Goal: Task Accomplishment & Management: Manage account settings

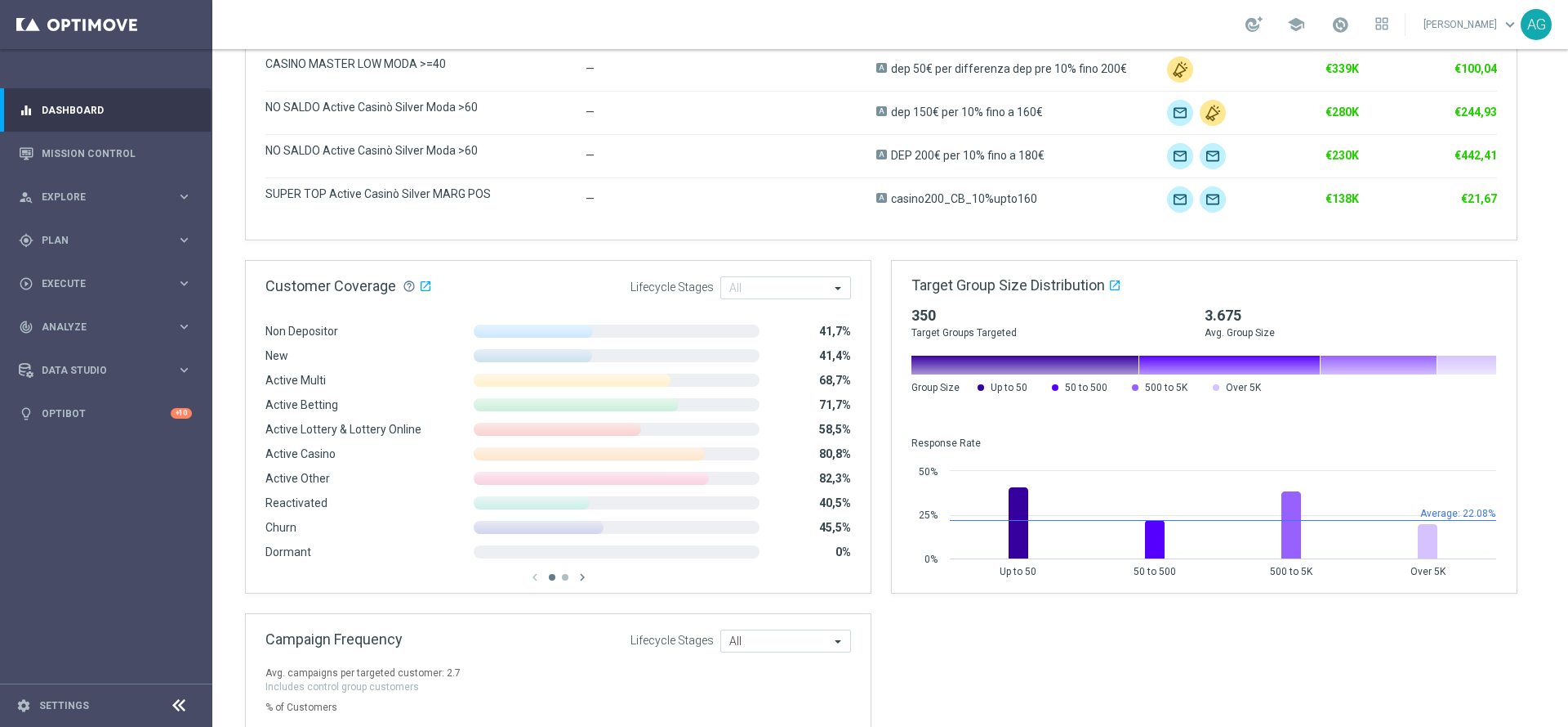
scroll to position [981, 0]
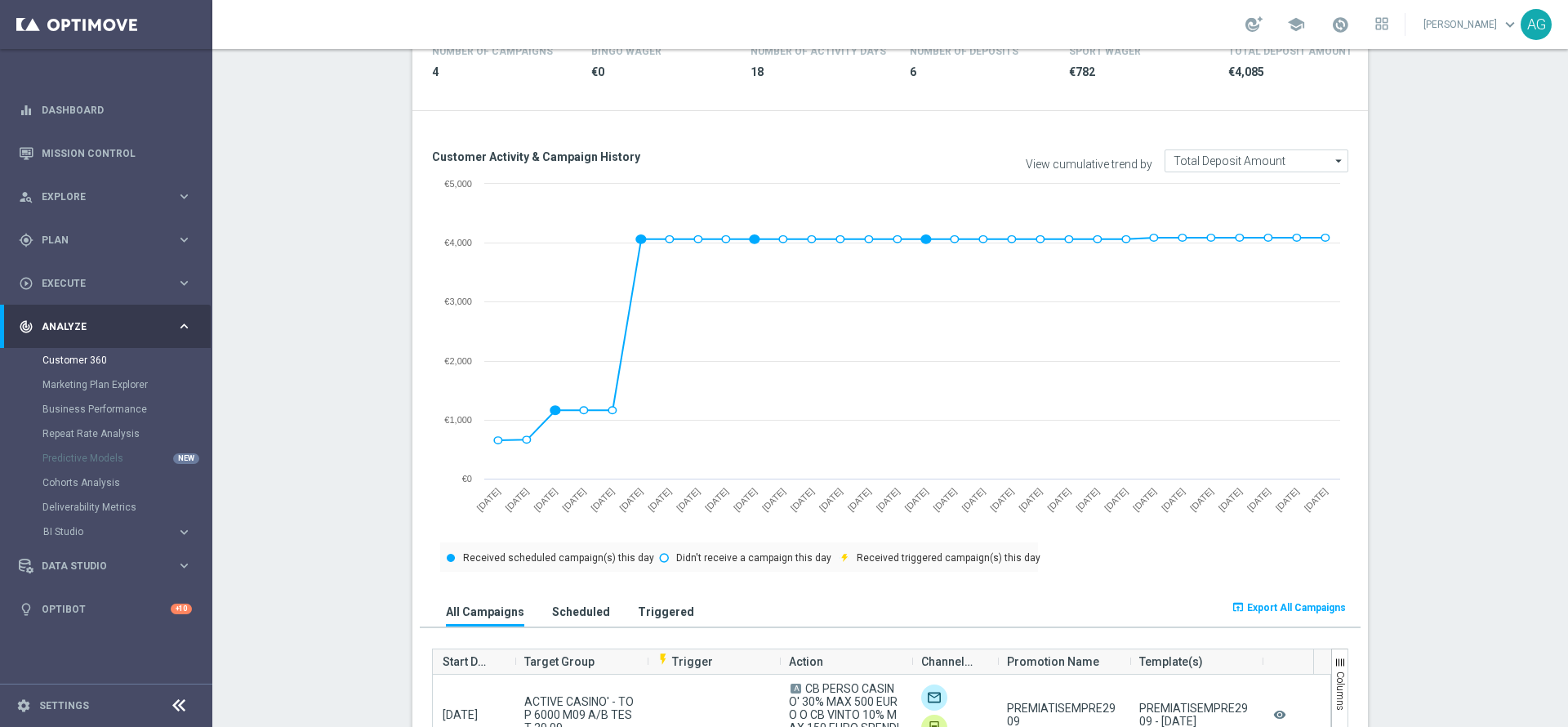
scroll to position [29, 0]
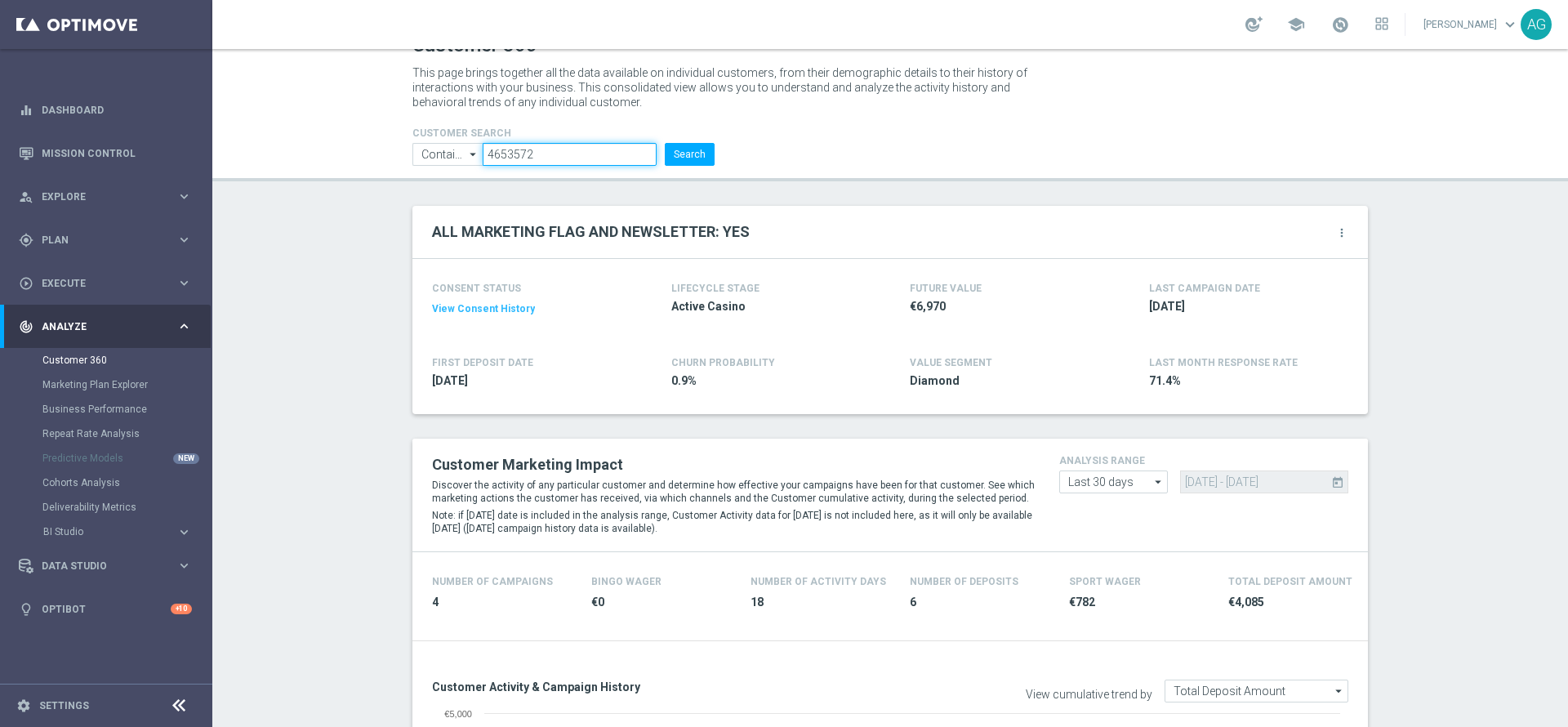
drag, startPoint x: 578, startPoint y: 160, endPoint x: 371, endPoint y: 165, distance: 207.1
click at [371, 165] on header "Customer 360 This page brings together all the data available on individual cus…" at bounding box center [890, 101] width 1356 height 162
paste input "3991281"
click at [687, 157] on button "Search" at bounding box center [690, 155] width 50 height 23
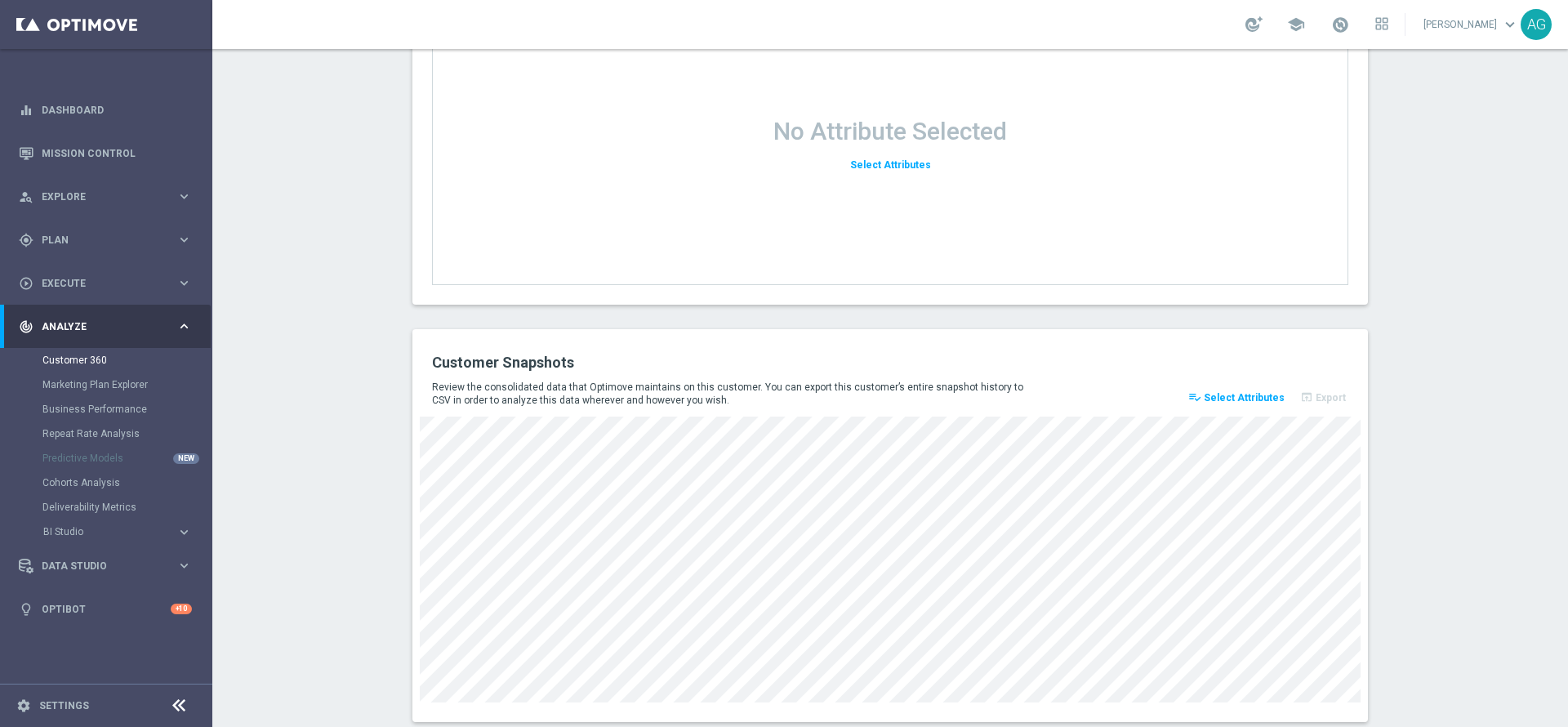
scroll to position [2113, 0]
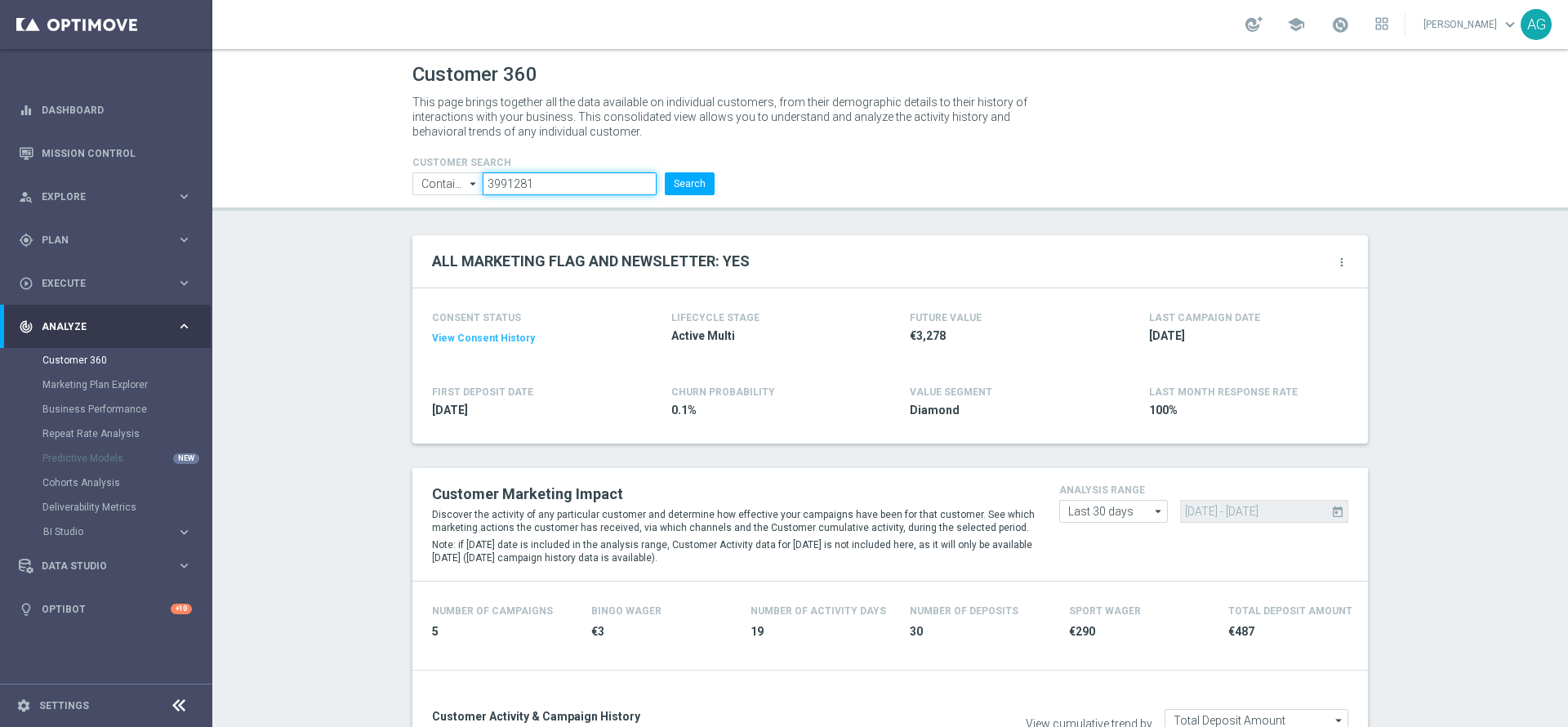
drag, startPoint x: 529, startPoint y: 178, endPoint x: 408, endPoint y: 178, distance: 121.0
click at [409, 178] on ul "Contains Contains arrow_drop_down Show Selected 0 of NaN Contains Equals" at bounding box center [564, 184] width 311 height 23
paste input "168987"
type input "168987"
click at [671, 176] on button "Search" at bounding box center [690, 184] width 50 height 23
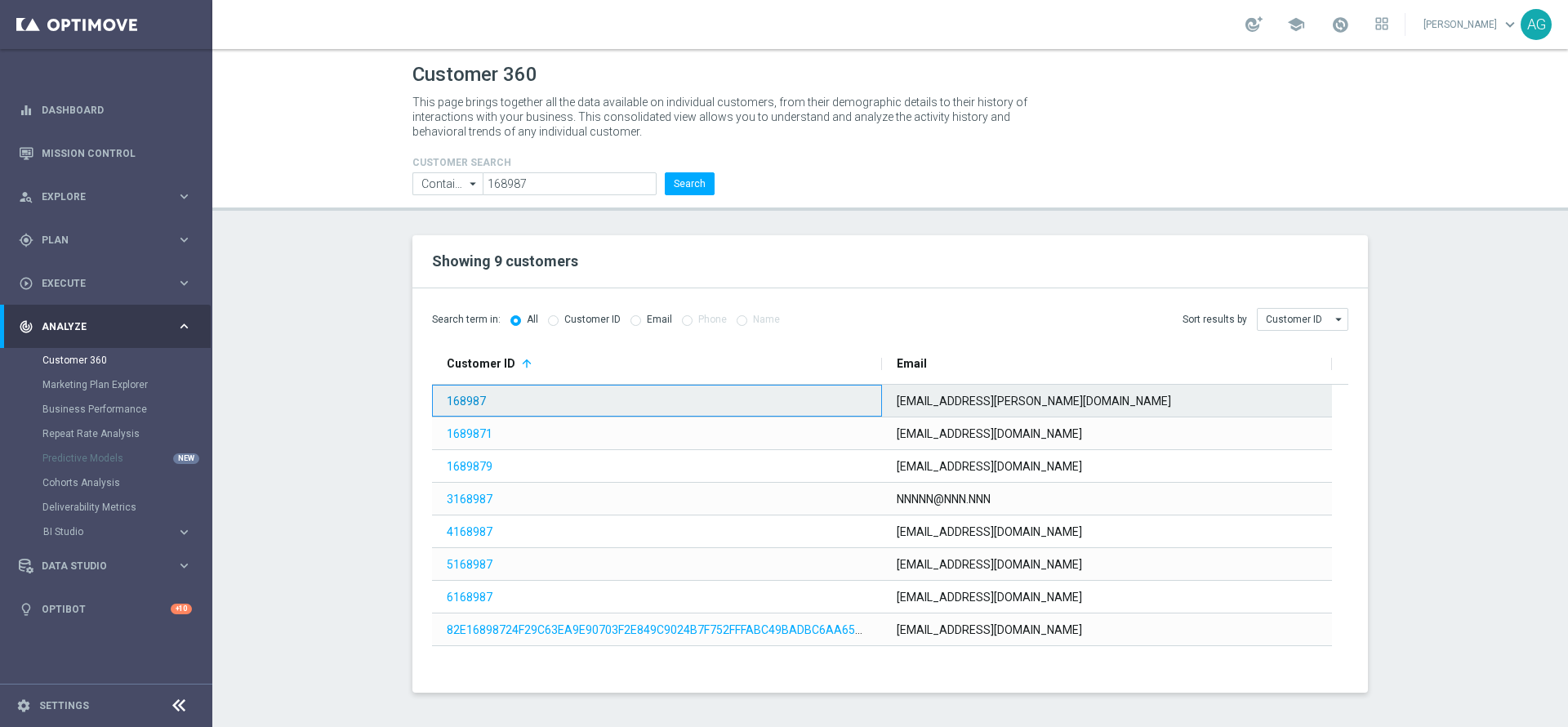
click at [464, 395] on link "168987" at bounding box center [467, 401] width 39 height 13
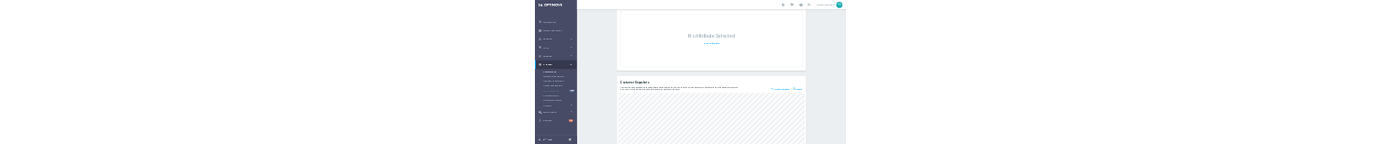
scroll to position [2024, 0]
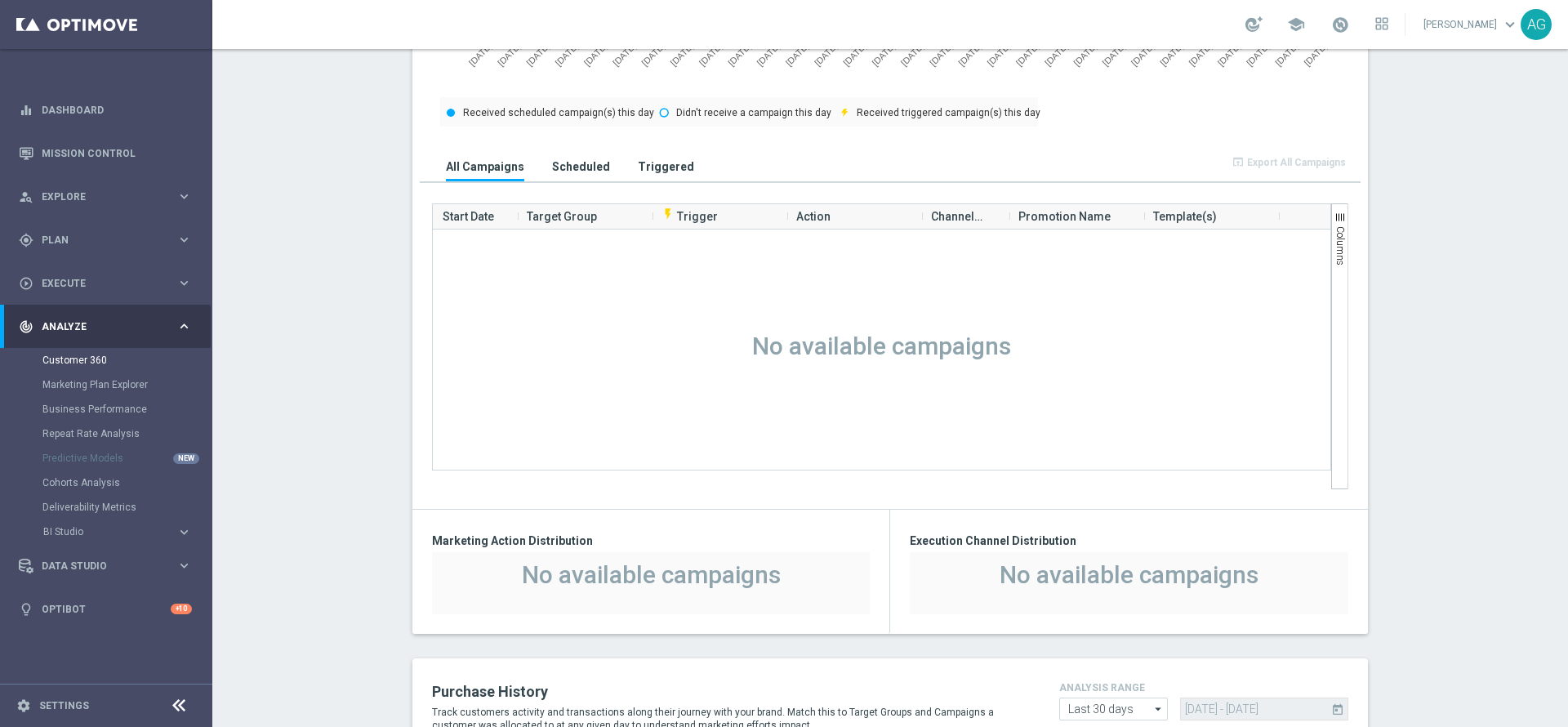
scroll to position [1847, 0]
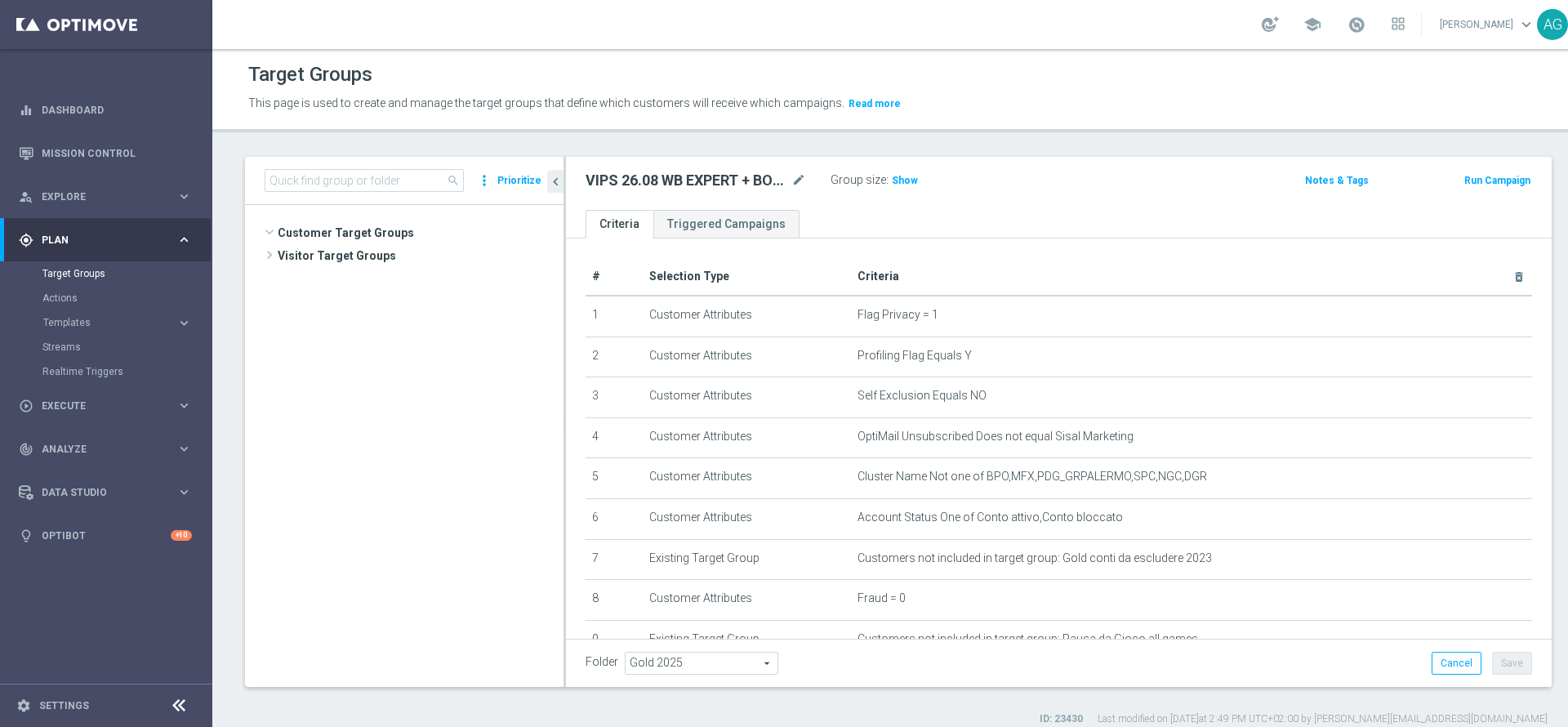
scroll to position [16888, 0]
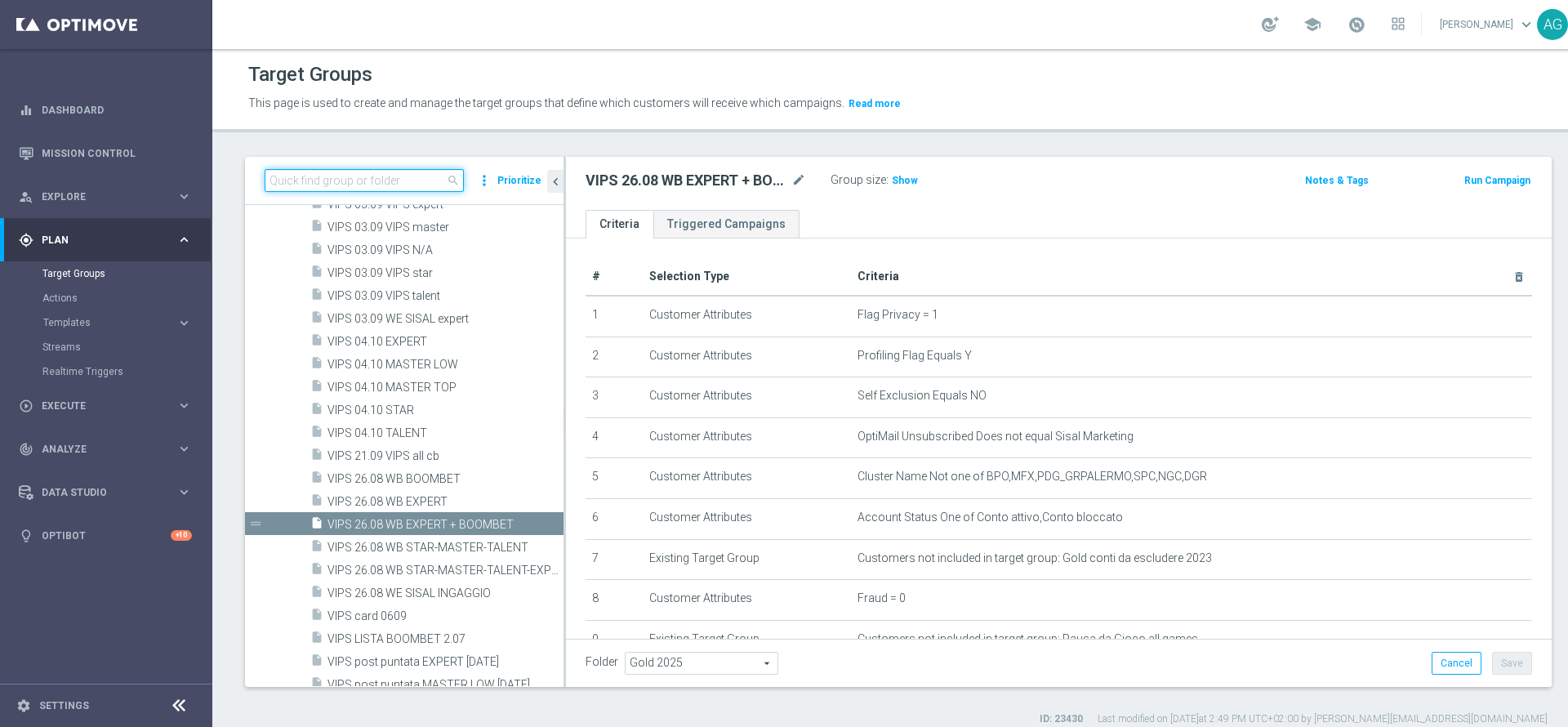
click at [320, 187] on input at bounding box center [364, 181] width 199 height 23
click at [348, 187] on input "pausa" at bounding box center [364, 181] width 199 height 23
click at [385, 189] on input "pausa" at bounding box center [364, 181] width 199 height 23
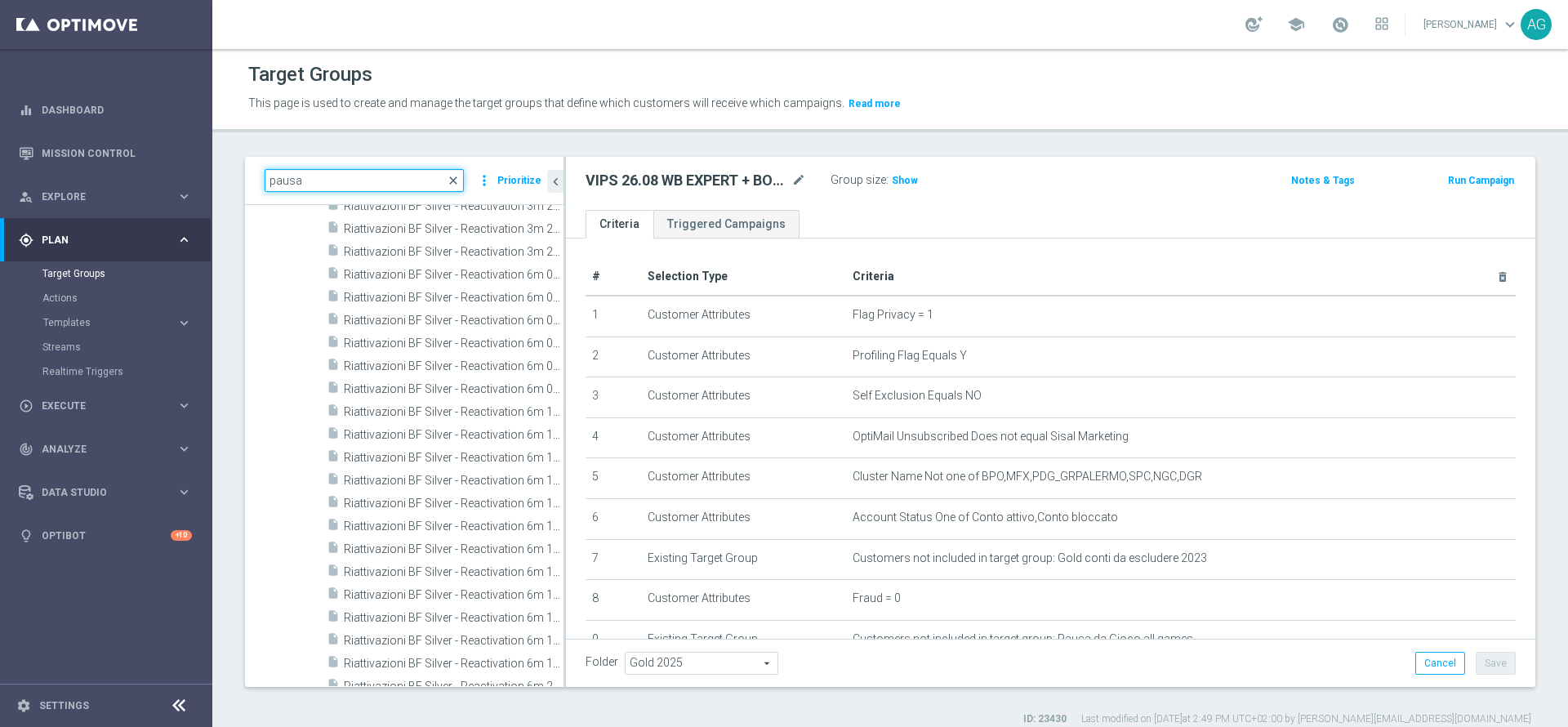
type input "pausa"
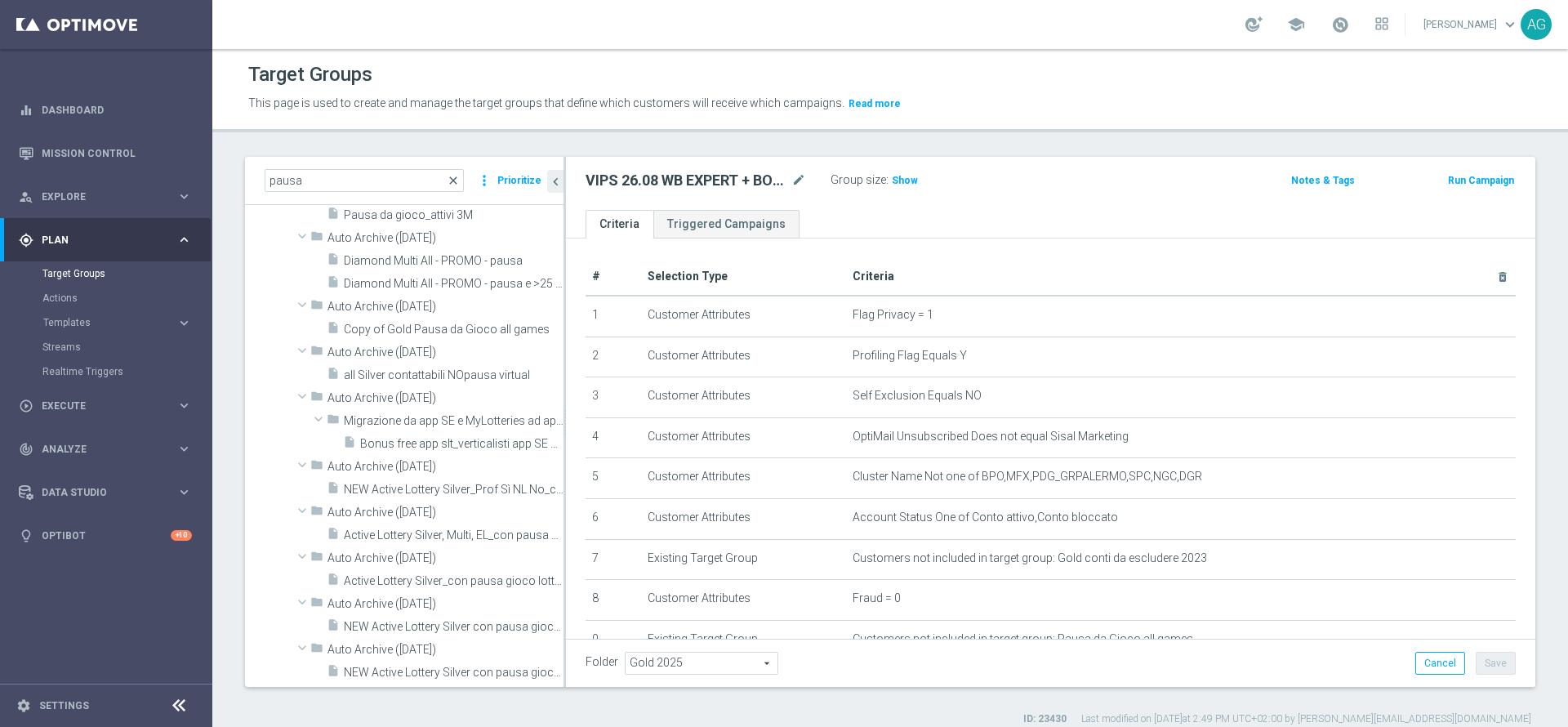
scroll to position [560, 0]
click at [455, 180] on span "close" at bounding box center [453, 180] width 13 height 13
click at [410, 179] on input "pausa" at bounding box center [364, 181] width 199 height 23
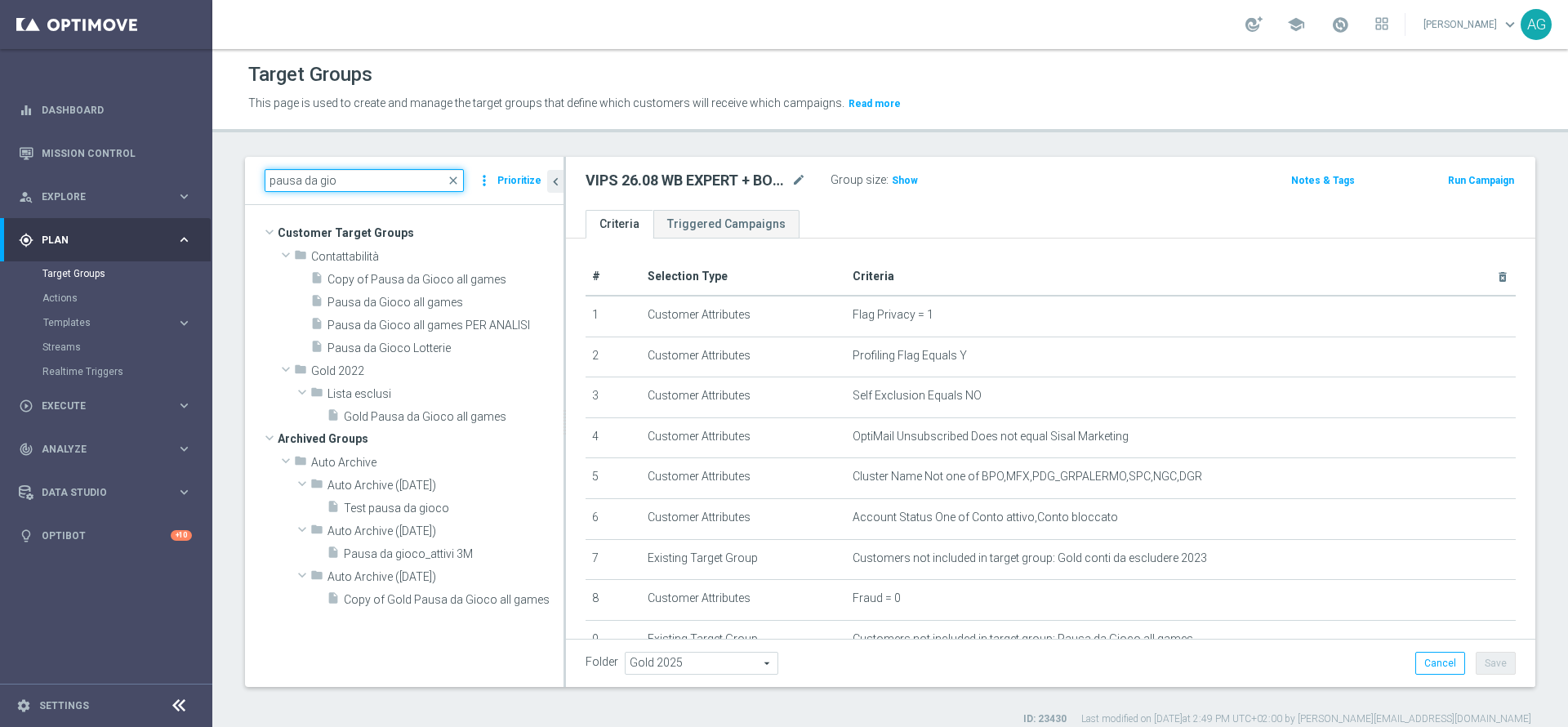
scroll to position [0, 0]
type input "pausa da gioco"
click at [412, 306] on span "Pausa da Gioco all games" at bounding box center [426, 303] width 197 height 14
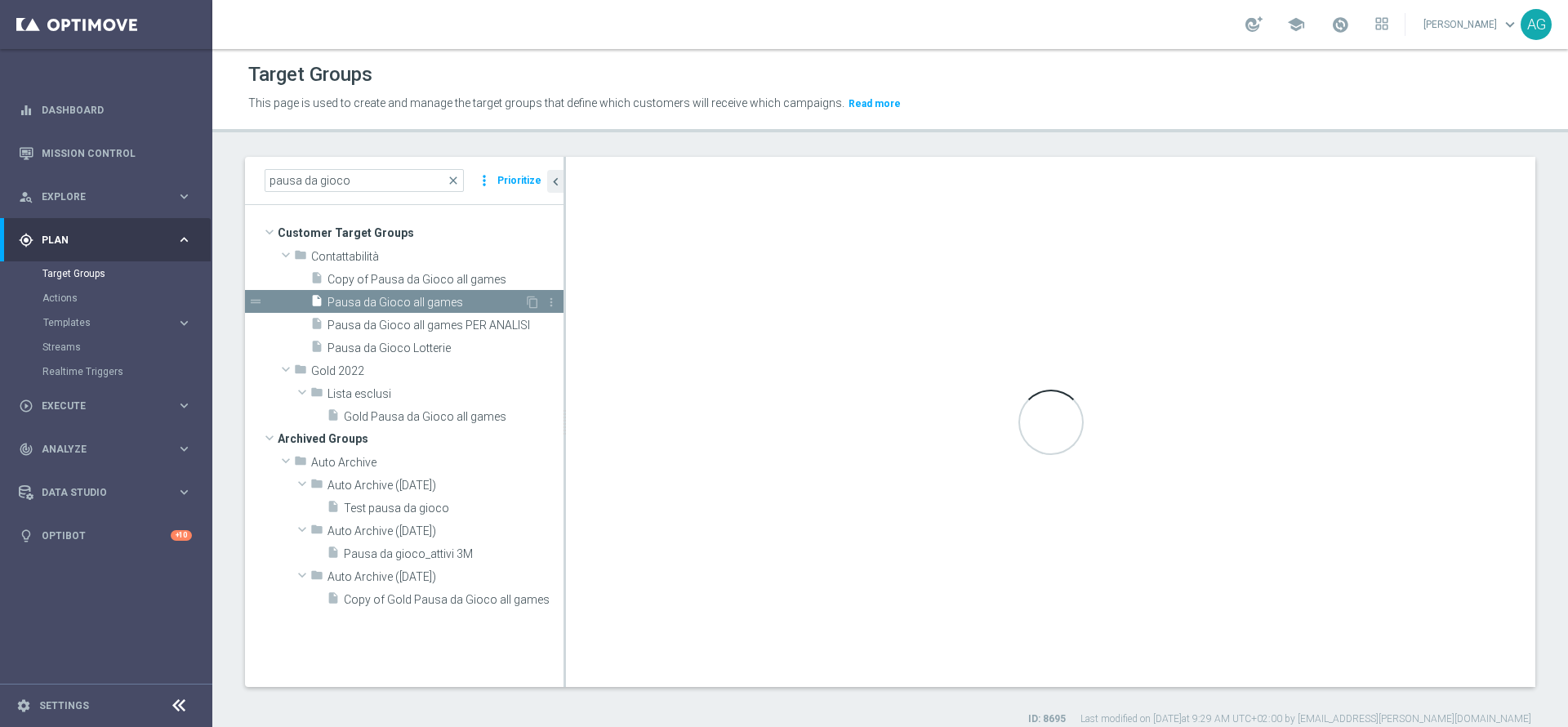
type textarea "(1 or 2 or 3 or 4 or 5 or 6 or 7 or 8 or 9 or 10 or 11 or 12 or 13 or 14 or 15 …"
type input "Contattabilità"
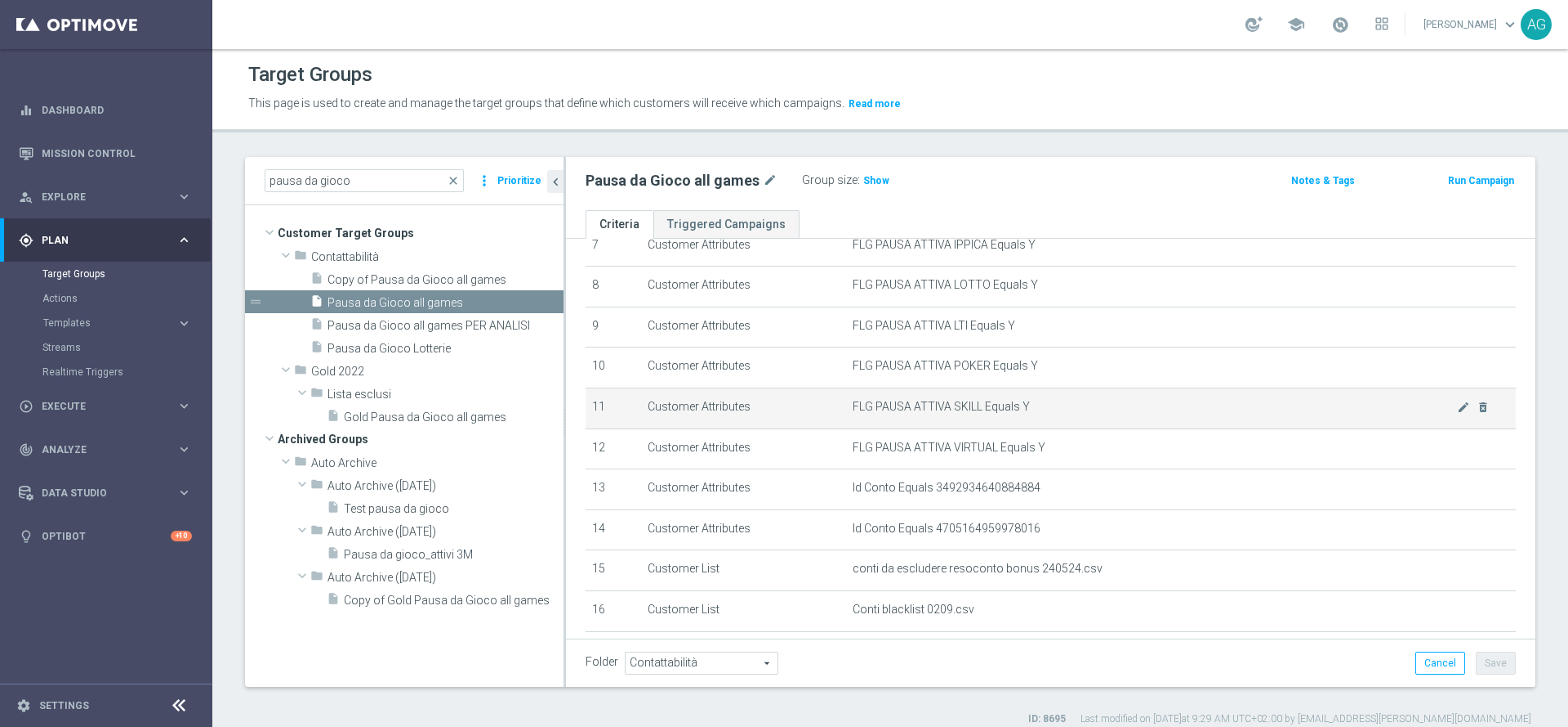
scroll to position [302, 0]
